Goal: Task Accomplishment & Management: Complete application form

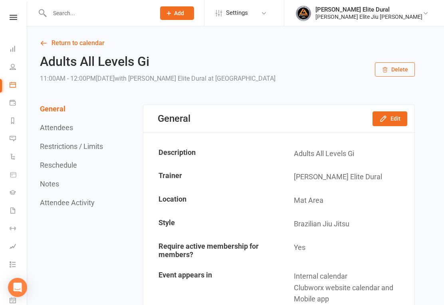
click at [18, 86] on link "Calendar" at bounding box center [19, 86] width 18 height 18
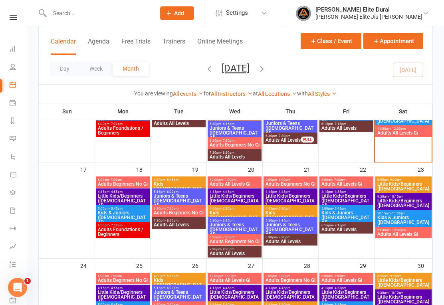
scroll to position [302, 0]
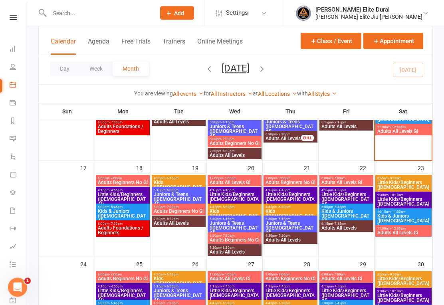
click at [415, 231] on span "Adults All Levels Gi" at bounding box center [403, 233] width 53 height 5
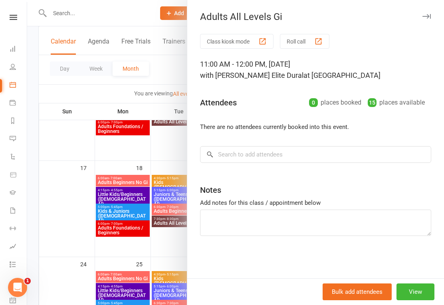
click at [424, 16] on icon "button" at bounding box center [426, 16] width 8 height 5
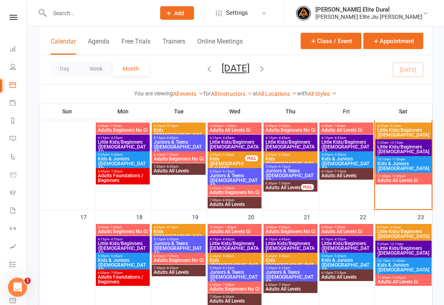
scroll to position [252, 0]
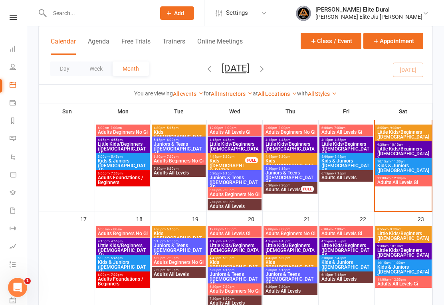
click at [415, 178] on span "11:00am - 12:00pm" at bounding box center [403, 178] width 53 height 4
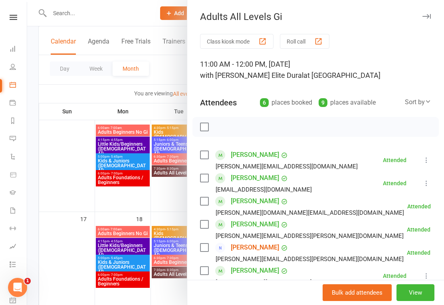
click at [423, 19] on button "button" at bounding box center [426, 17] width 10 height 10
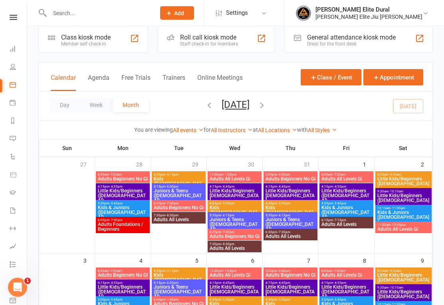
scroll to position [0, 0]
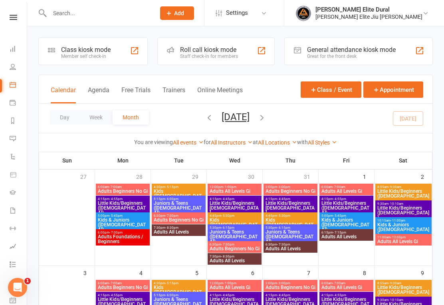
click at [79, 47] on div "Class kiosk mode" at bounding box center [85, 50] width 49 height 8
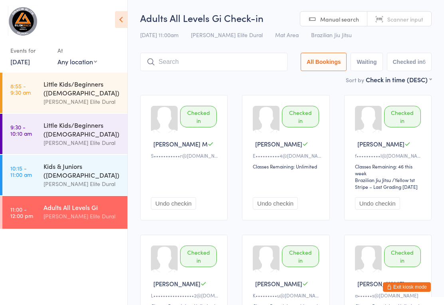
click at [418, 287] on button "Exit kiosk mode" at bounding box center [407, 287] width 48 height 10
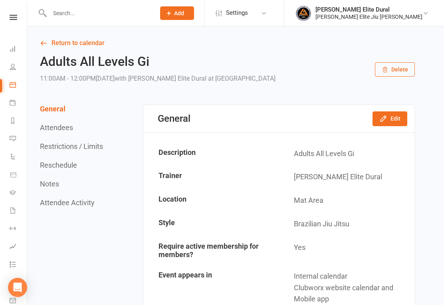
click at [97, 17] on input "text" at bounding box center [98, 13] width 103 height 11
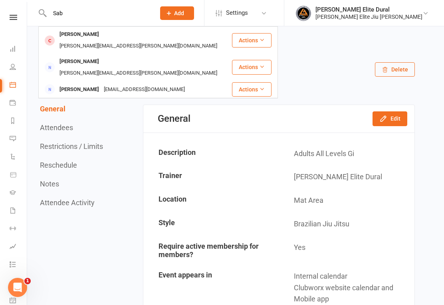
type input "Sab"
click at [130, 40] on div "[PERSON_NAME][EMAIL_ADDRESS][PERSON_NAME][DOMAIN_NAME]" at bounding box center [138, 46] width 162 height 12
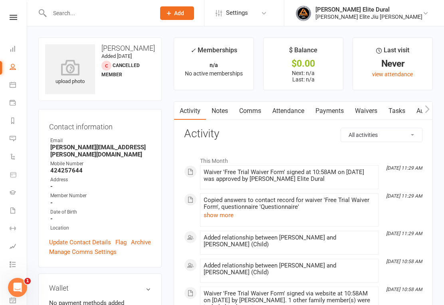
click at [371, 109] on link "Waivers" at bounding box center [366, 111] width 34 height 18
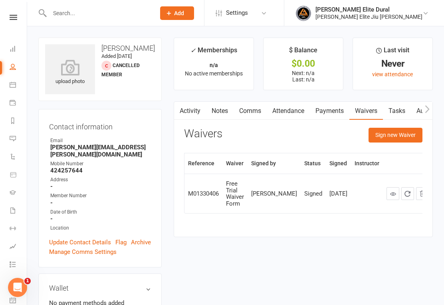
click at [401, 134] on button "Sign new Waiver" at bounding box center [395, 135] width 54 height 14
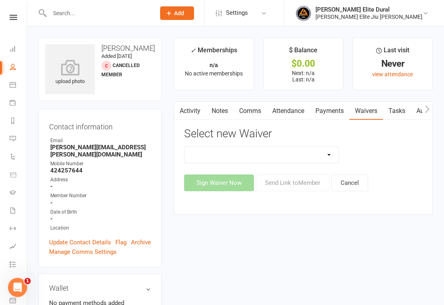
click at [328, 156] on select "Adults Twice Per Week Adults Unlimited Feedback Form Free Trial Waiver Form MEM…" at bounding box center [261, 155] width 154 height 16
select select "13090"
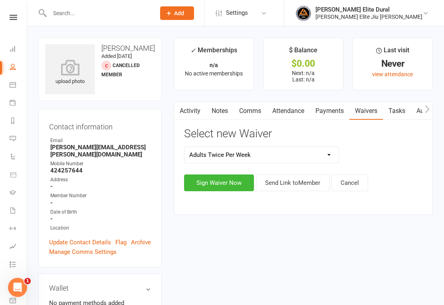
click at [220, 183] on button "Sign Waiver Now" at bounding box center [219, 182] width 70 height 17
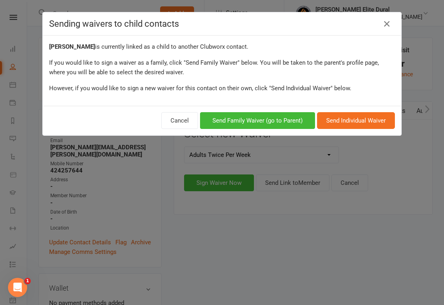
click at [391, 25] on link at bounding box center [386, 24] width 13 height 13
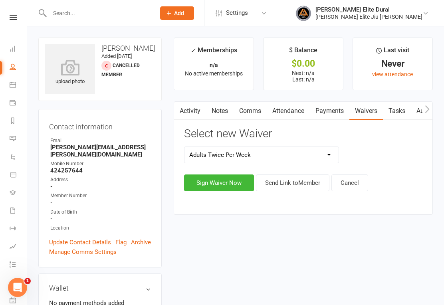
click at [225, 183] on button "Sign Waiver Now" at bounding box center [219, 182] width 70 height 17
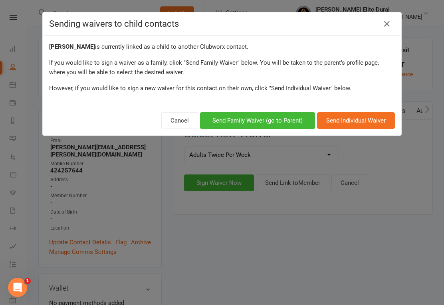
click at [175, 119] on button "Cancel" at bounding box center [179, 120] width 37 height 17
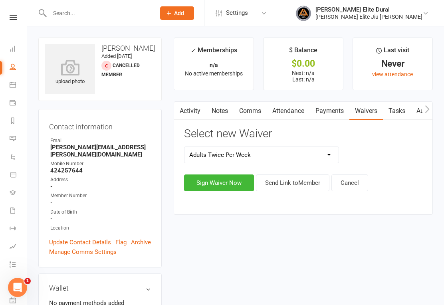
click at [232, 183] on button "Sign Waiver Now" at bounding box center [219, 182] width 70 height 17
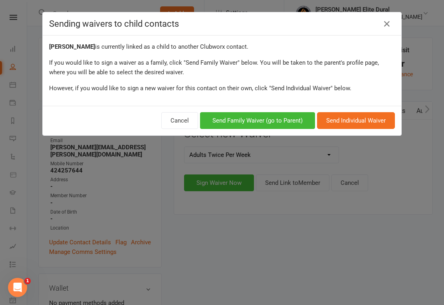
click at [391, 21] on icon at bounding box center [387, 24] width 10 height 10
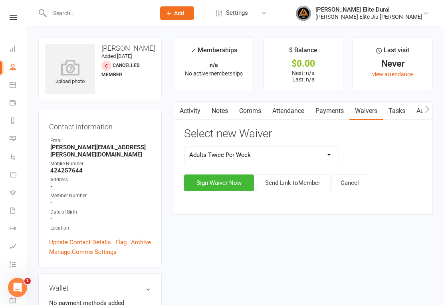
click at [297, 183] on button "Send Link to Member" at bounding box center [292, 182] width 73 height 17
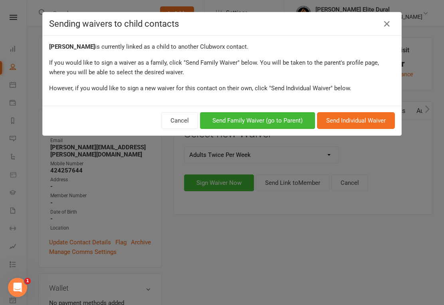
click at [389, 20] on icon at bounding box center [387, 24] width 10 height 10
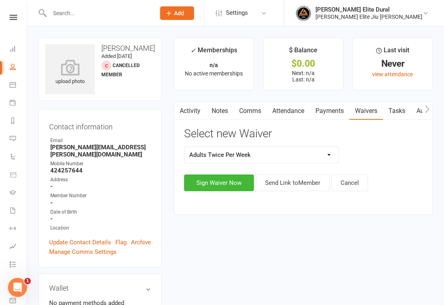
click at [231, 185] on button "Sign Waiver Now" at bounding box center [219, 182] width 70 height 17
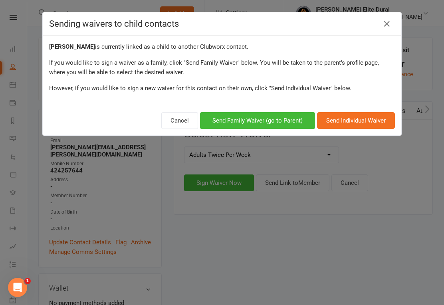
click at [281, 123] on button "Send Family Waiver (go to Parent)" at bounding box center [257, 120] width 115 height 17
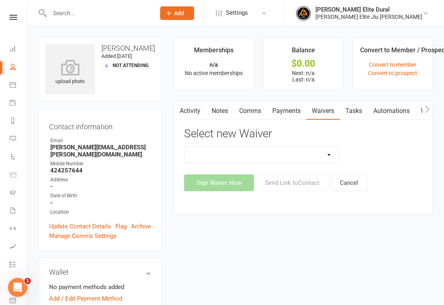
click at [320, 156] on select "Adults Twice Per Week Adults Unlimited Feedback Form Free Trial Waiver Form MEM…" at bounding box center [261, 155] width 154 height 16
select select "13090"
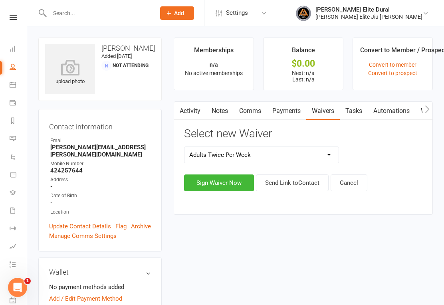
click at [198, 183] on button "Sign Waiver Now" at bounding box center [219, 182] width 70 height 17
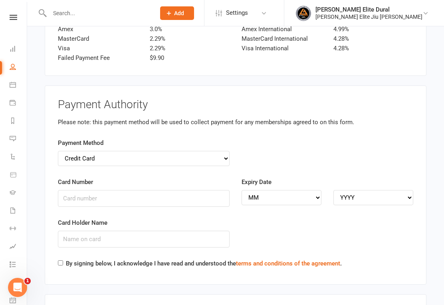
scroll to position [1432, 0]
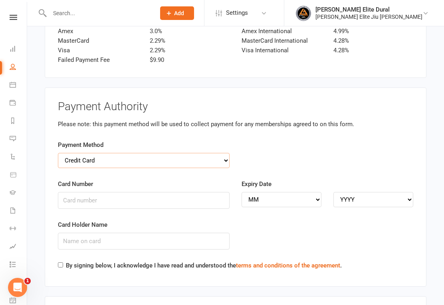
click at [222, 153] on select "Credit Card Bank Account" at bounding box center [144, 160] width 172 height 15
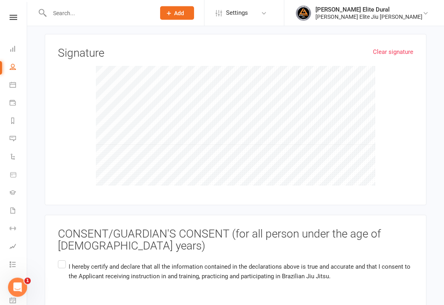
scroll to position [1731, 0]
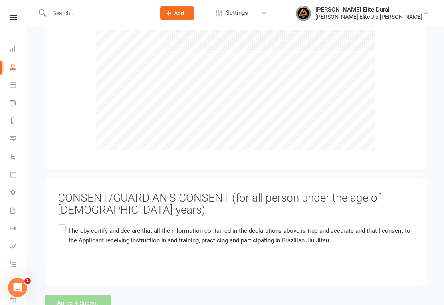
click at [62, 223] on label "I hereby certify and declare that all the information contained in the declarat…" at bounding box center [235, 242] width 355 height 38
click at [62, 223] on input "I hereby certify and declare that all the information contained in the declarat…" at bounding box center [60, 223] width 5 height 0
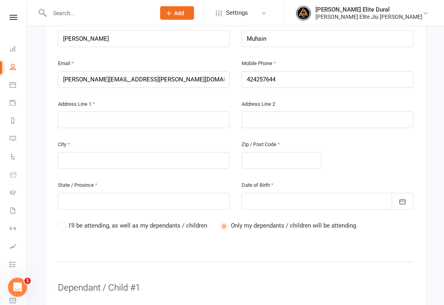
scroll to position [226, 0]
click at [120, 111] on input "text" at bounding box center [144, 119] width 172 height 17
type input "P"
type input "Pn"
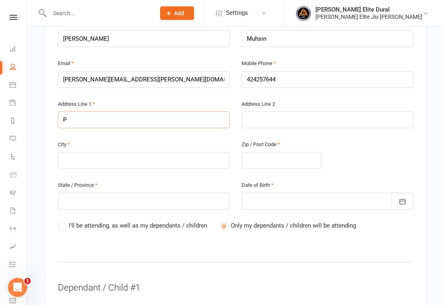
type input "Pn"
type input "P"
type input "Pe"
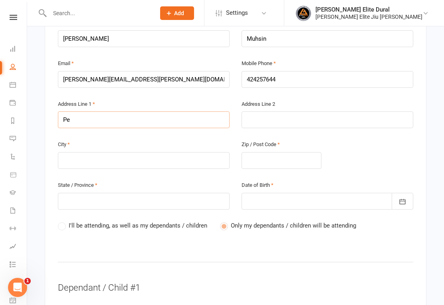
type input "Pen"
type input "Penn"
type input "Penna"
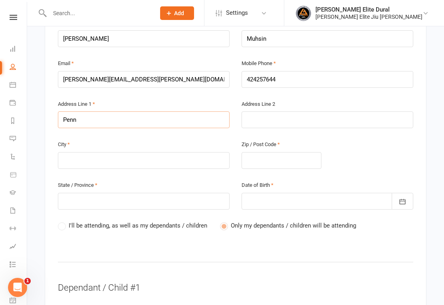
type input "Penna"
type input "Pennan"
type input "Pennant"
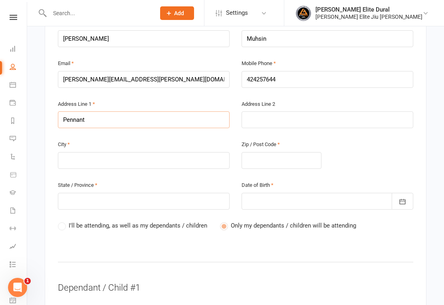
type input "Pennant H"
type input "Pennant Hi"
type input "Pennant Hil"
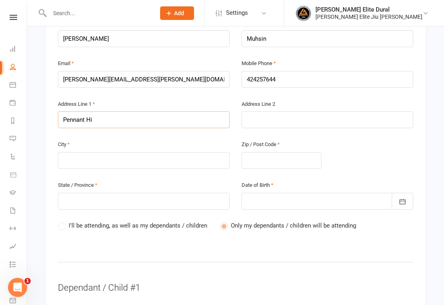
type input "Pennant Hil"
type input "Pennant Hill"
click at [280, 152] on input "text" at bounding box center [281, 160] width 80 height 17
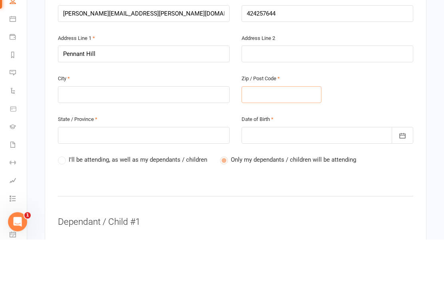
type input "2"
type input "21"
type input "210"
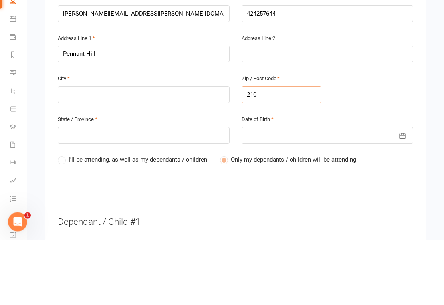
type input "210"
type input "21"
type input "212"
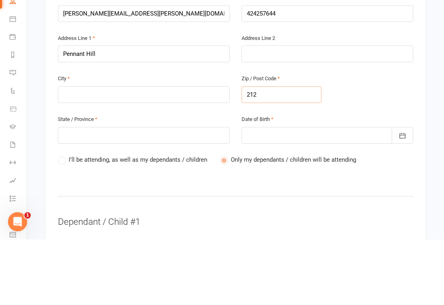
type input "2120"
click at [286, 152] on input "2120" at bounding box center [281, 160] width 80 height 17
type input "2120"
click at [150, 193] on input "text" at bounding box center [144, 201] width 172 height 17
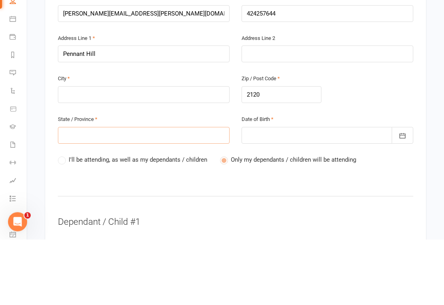
type input "N"
type input "NS"
type input "[GEOGRAPHIC_DATA]"
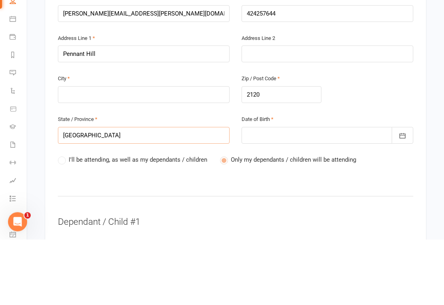
type input "[GEOGRAPHIC_DATA]"
click at [284, 193] on div at bounding box center [327, 201] width 172 height 17
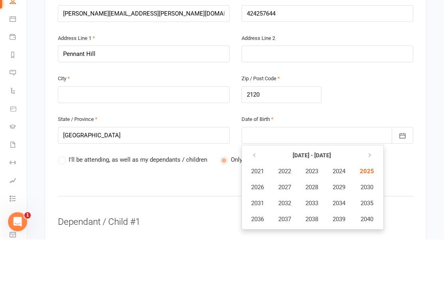
scroll to position [347, 0]
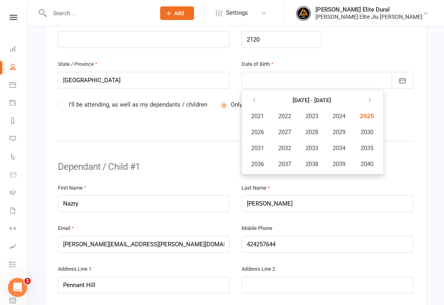
click at [254, 97] on icon "button" at bounding box center [254, 100] width 6 height 6
click at [342, 128] on span "2009" at bounding box center [338, 131] width 13 height 7
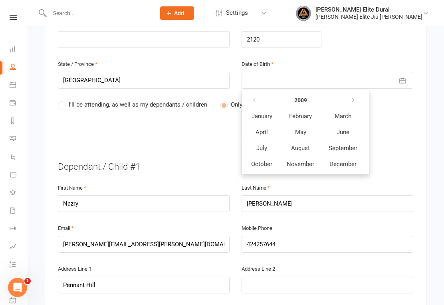
click at [304, 128] on span "May" at bounding box center [300, 131] width 11 height 7
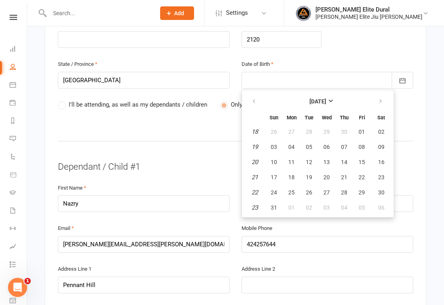
click at [376, 185] on button "30" at bounding box center [381, 192] width 20 height 14
type input "[DATE]"
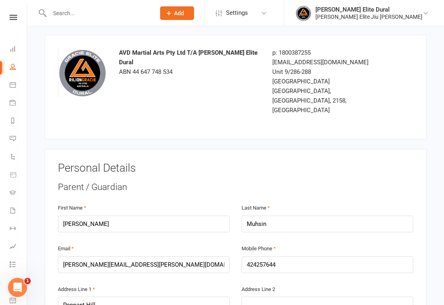
scroll to position [0, 0]
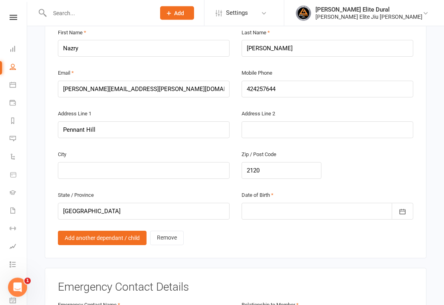
click at [402, 208] on icon "button" at bounding box center [402, 212] width 8 height 8
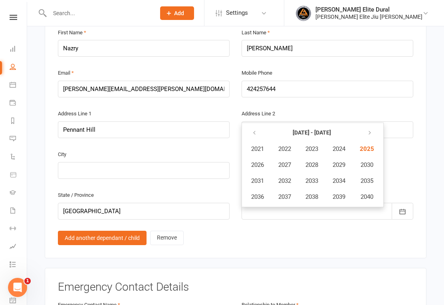
click at [255, 130] on icon "button" at bounding box center [254, 133] width 6 height 6
click at [253, 130] on icon "button" at bounding box center [254, 133] width 6 height 6
click at [371, 126] on button "button" at bounding box center [368, 133] width 17 height 14
click at [343, 161] on span "2009" at bounding box center [338, 164] width 13 height 7
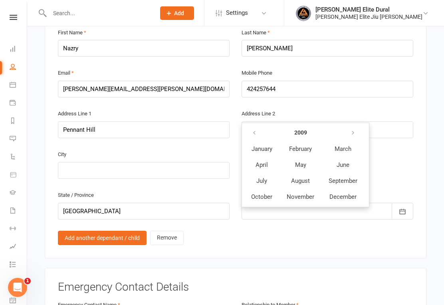
click at [303, 161] on span "May" at bounding box center [300, 164] width 11 height 7
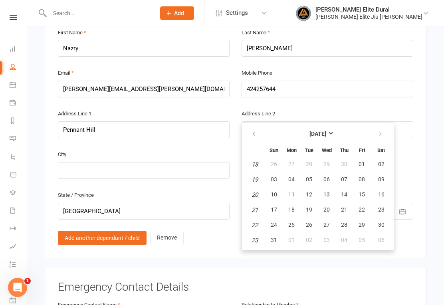
click at [380, 221] on span "30" at bounding box center [381, 224] width 6 height 6
type input "[DATE]"
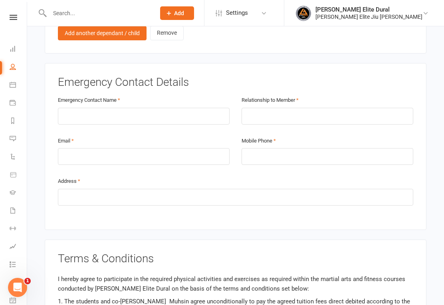
scroll to position [711, 0]
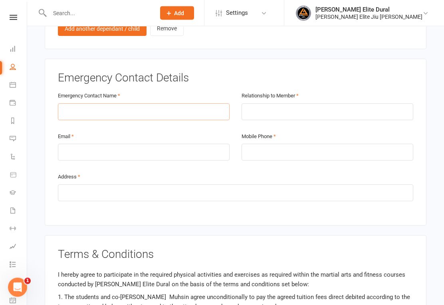
click at [165, 104] on input "text" at bounding box center [144, 112] width 172 height 17
type input "[PERSON_NAME]"
click at [280, 104] on input "text" at bounding box center [327, 112] width 172 height 17
type input "Father"
click at [154, 144] on input "email" at bounding box center [144, 152] width 172 height 17
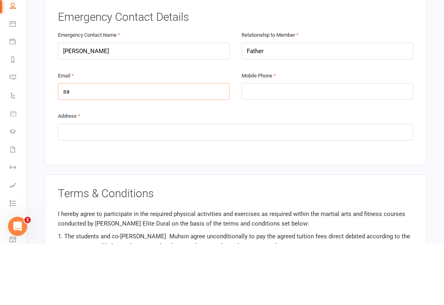
type input "s"
type input "[PERSON_NAME][EMAIL_ADDRESS][PERSON_NAME][DOMAIN_NAME]"
click at [272, 144] on input "tel" at bounding box center [327, 152] width 172 height 17
type input "0424257644"
click at [163, 185] on input "text" at bounding box center [235, 193] width 355 height 17
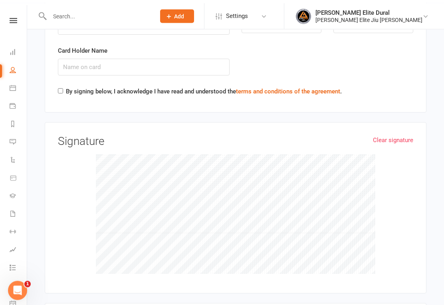
scroll to position [1662, 0]
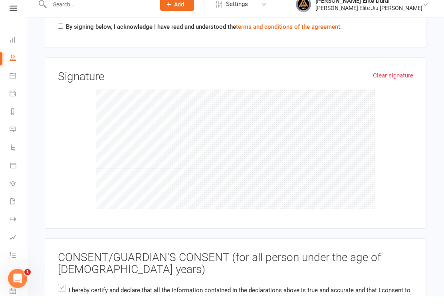
type input "[GEOGRAPHIC_DATA]"
click at [394, 80] on link "Clear signature" at bounding box center [393, 85] width 40 height 10
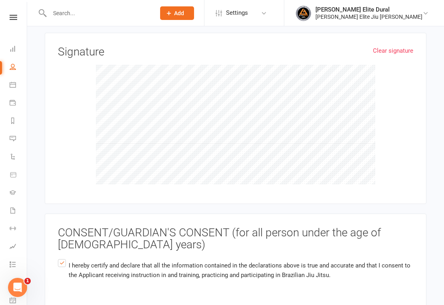
scroll to position [1731, 0]
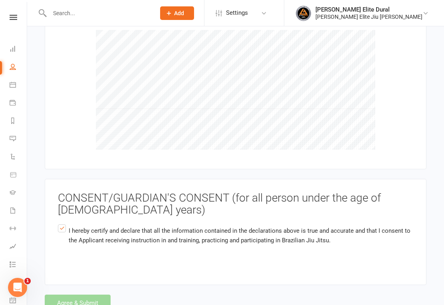
click at [80, 294] on div "Agree & Submit" at bounding box center [235, 302] width 381 height 17
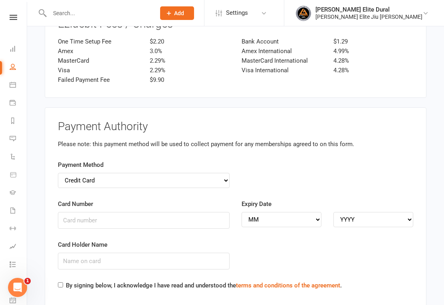
scroll to position [1421, 0]
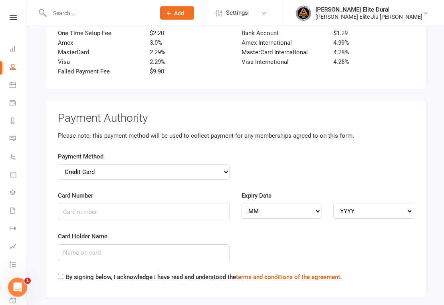
click at [63, 274] on input "By signing below, I acknowledge I have read and understood the terms and condit…" at bounding box center [60, 276] width 5 height 5
checkbox input "true"
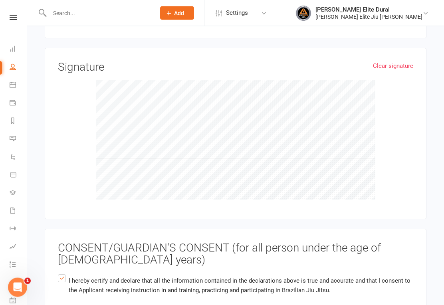
scroll to position [1731, 0]
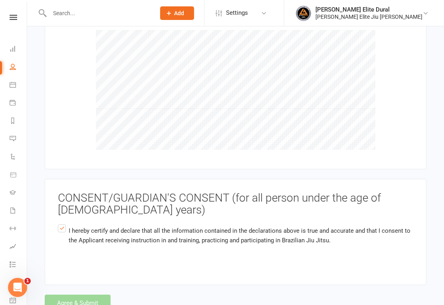
click at [77, 294] on div "Agree & Submit" at bounding box center [235, 302] width 381 height 17
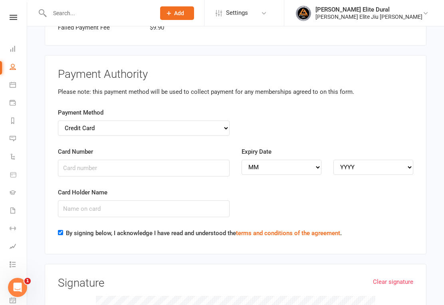
scroll to position [1464, 0]
click at [221, 121] on select "Credit Card Bank Account" at bounding box center [144, 128] width 172 height 15
click at [180, 160] on input "Card Number" at bounding box center [144, 168] width 172 height 17
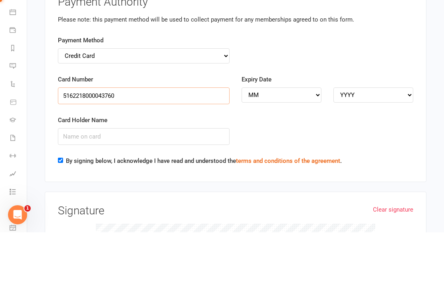
type input "5162218000043760"
click at [163, 188] on div "Card Holder Name" at bounding box center [144, 203] width 172 height 30
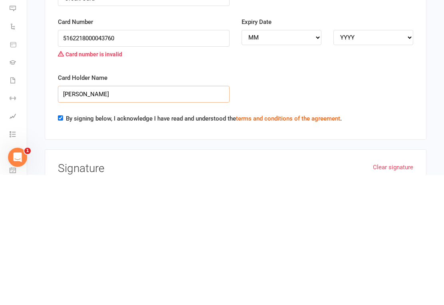
type input "[PERSON_NAME]"
click at [314, 160] on select "MM 01 02 03 04 05 06 07 08 09 10 11 12" at bounding box center [281, 167] width 80 height 15
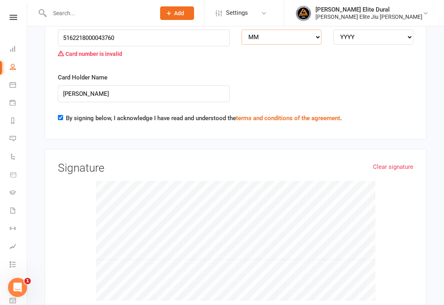
select select "08"
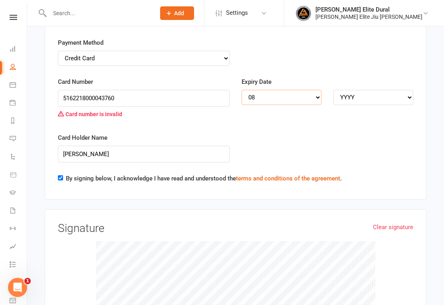
scroll to position [1526, 0]
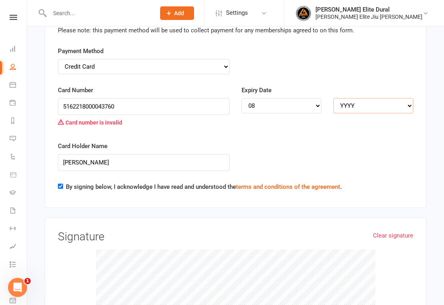
click at [409, 98] on select "YYYY 2025 2026 2027 2028 2029 2030 2031 2032 2033 2034" at bounding box center [373, 105] width 80 height 15
select select "2027"
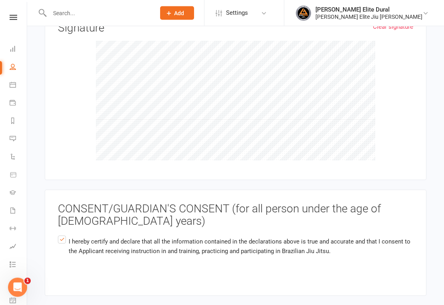
scroll to position [1747, 0]
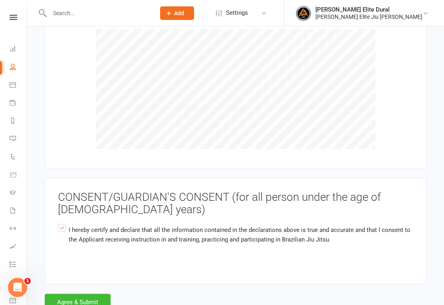
click at [83, 294] on button "Agree & Submit" at bounding box center [78, 302] width 66 height 17
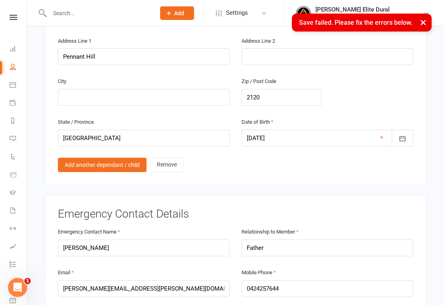
scroll to position [258, 0]
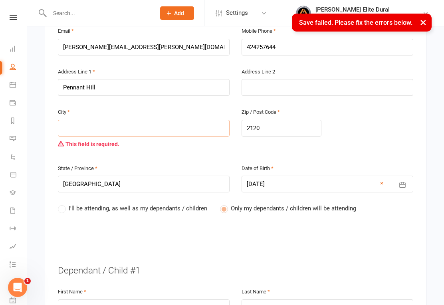
click at [137, 120] on input "text" at bounding box center [144, 128] width 172 height 17
type input "S"
type input "Sy"
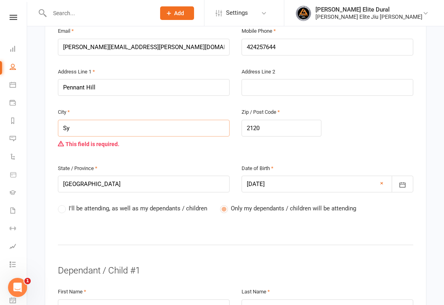
type input "[PERSON_NAME]"
type input "Sydn"
type input "Sydne"
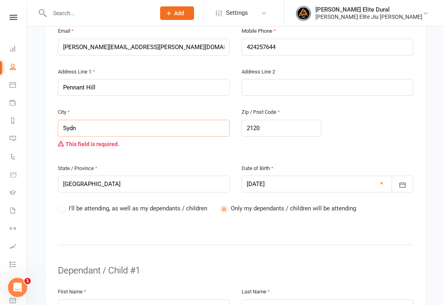
type input "Sydne"
type input "[GEOGRAPHIC_DATA]"
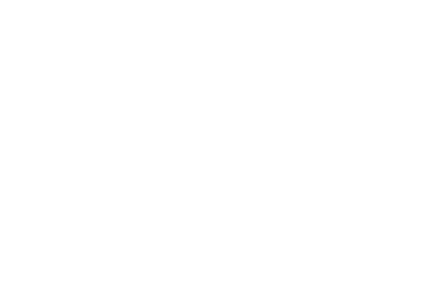
scroll to position [1775, 0]
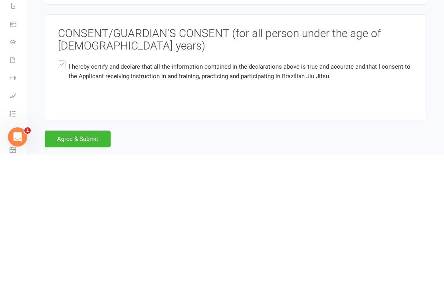
click at [82, 281] on button "Agree & Submit" at bounding box center [78, 289] width 66 height 17
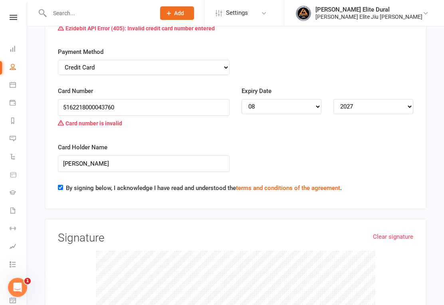
scroll to position [1505, 0]
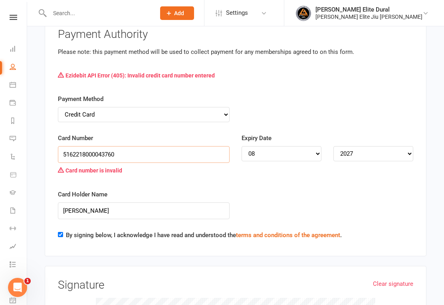
click at [153, 146] on input "5162218000043760" at bounding box center [144, 154] width 172 height 17
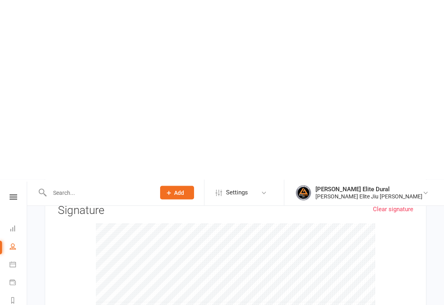
scroll to position [1769, 0]
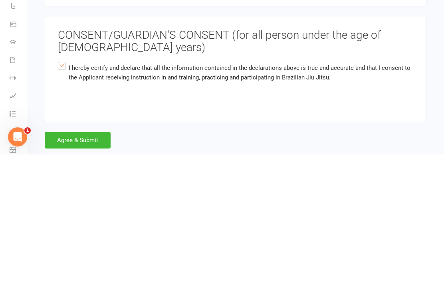
type input "[CREDIT_CARD_NUMBER]"
click at [76, 282] on button "Agree & Submit" at bounding box center [78, 290] width 66 height 17
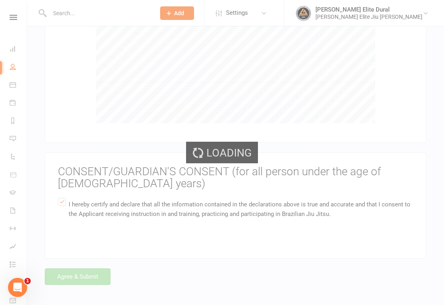
scroll to position [1731, 0]
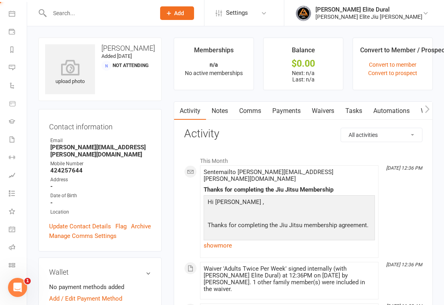
scroll to position [71, 1]
click at [11, 262] on icon at bounding box center [12, 265] width 6 height 6
